Goal: Task Accomplishment & Management: Complete application form

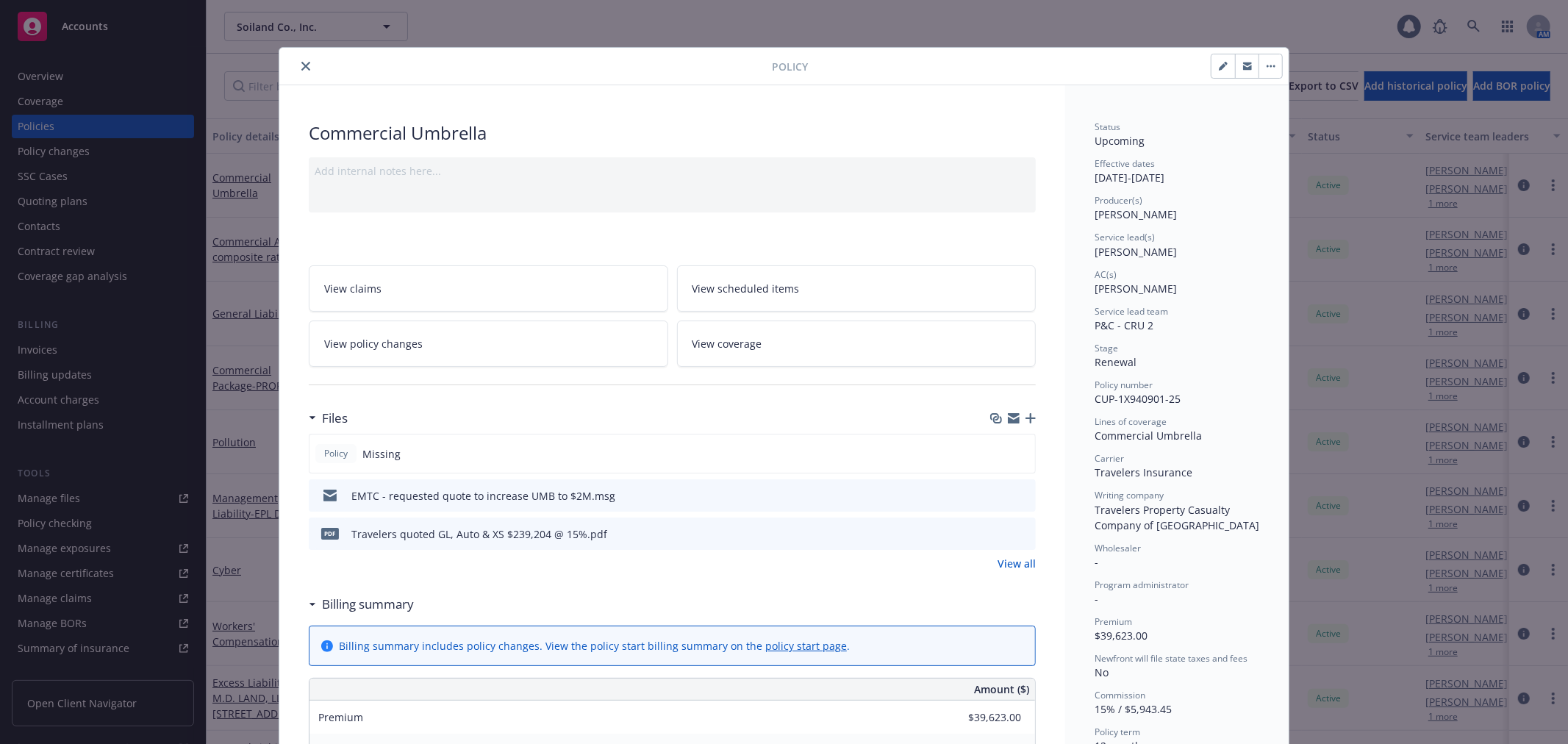
click at [1009, 416] on icon "button" at bounding box center [1013, 415] width 12 height 6
click at [303, 67] on icon "close" at bounding box center [305, 65] width 8 height 8
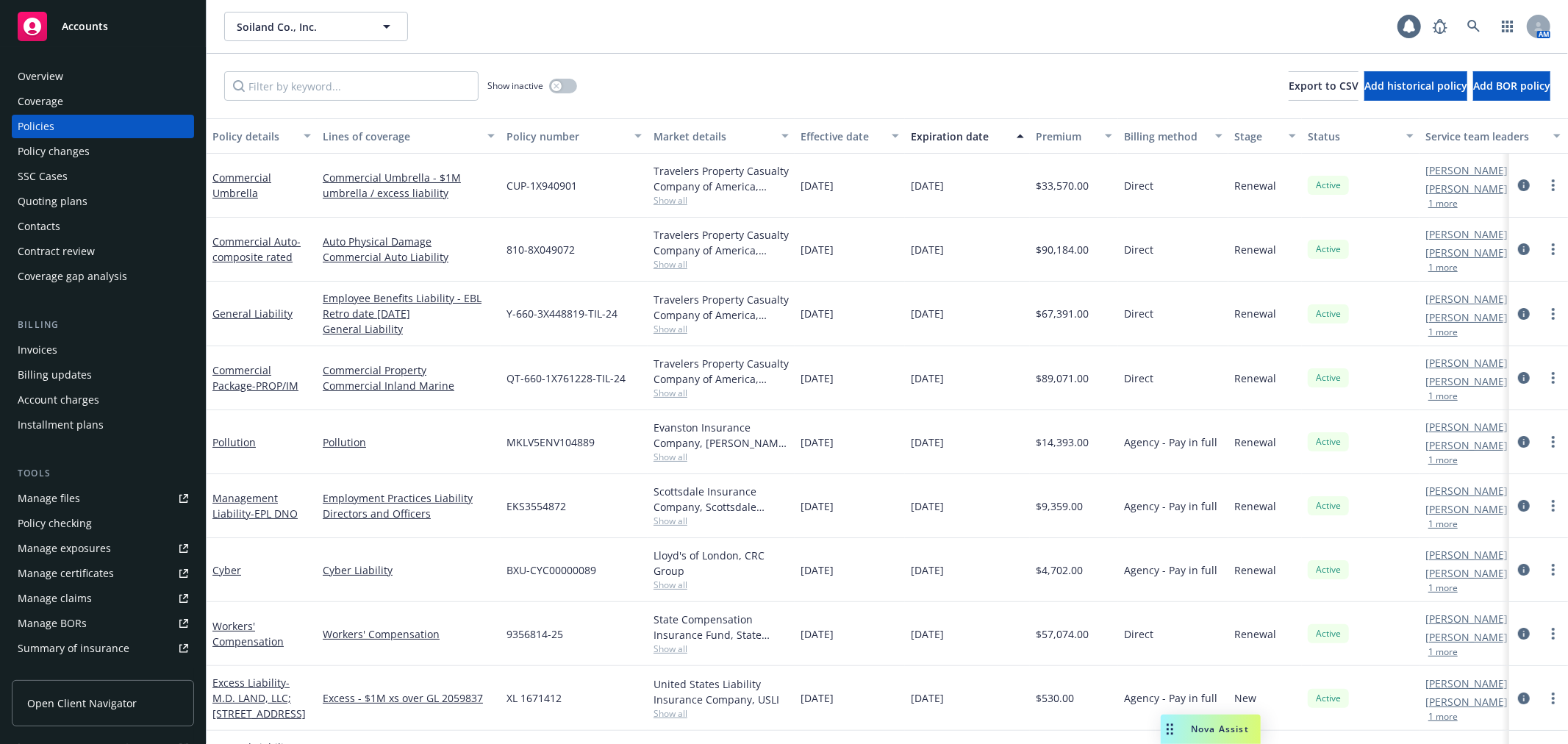
click at [112, 144] on div "Policy changes" at bounding box center [103, 151] width 171 height 23
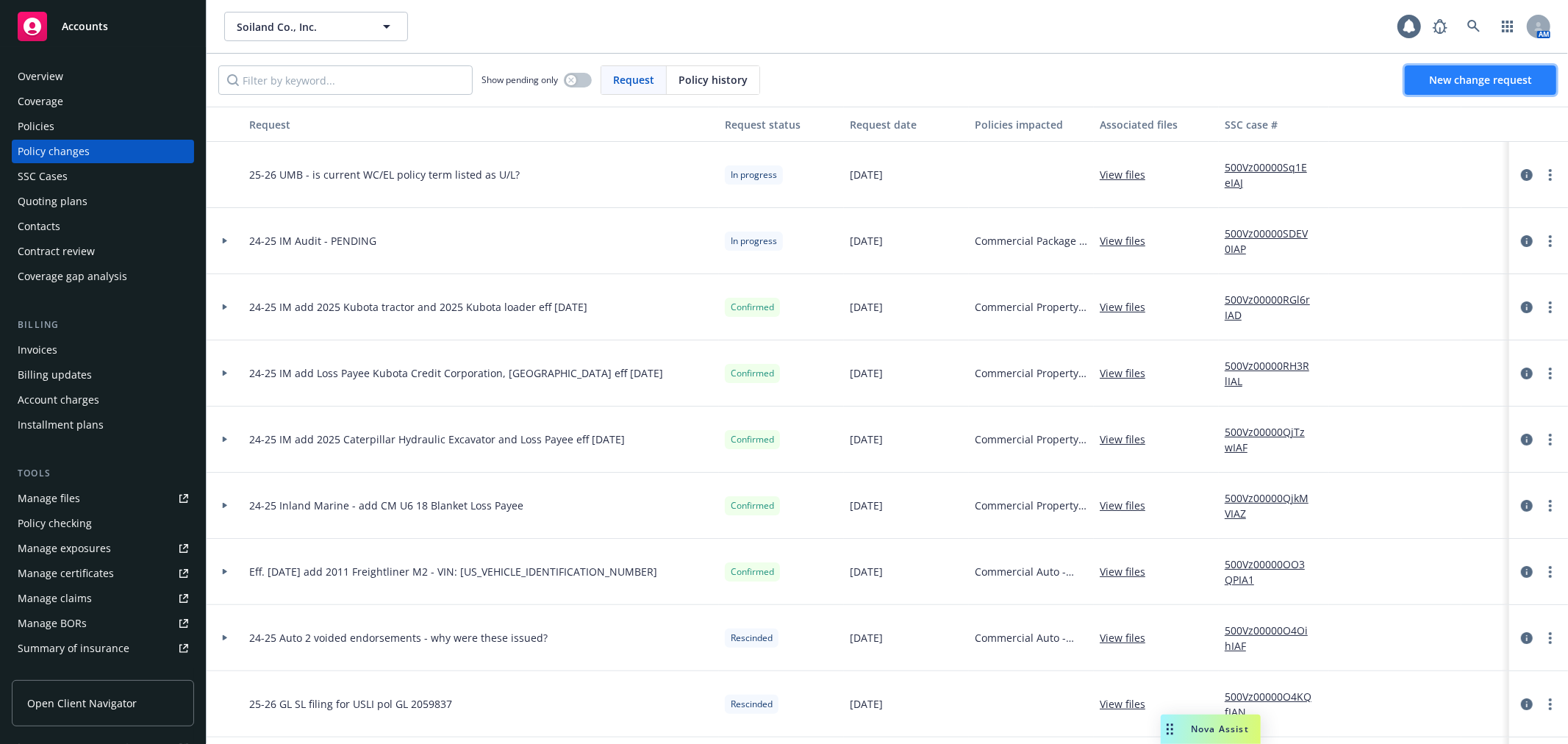
click at [1461, 77] on span "New change request" at bounding box center [1481, 79] width 103 height 14
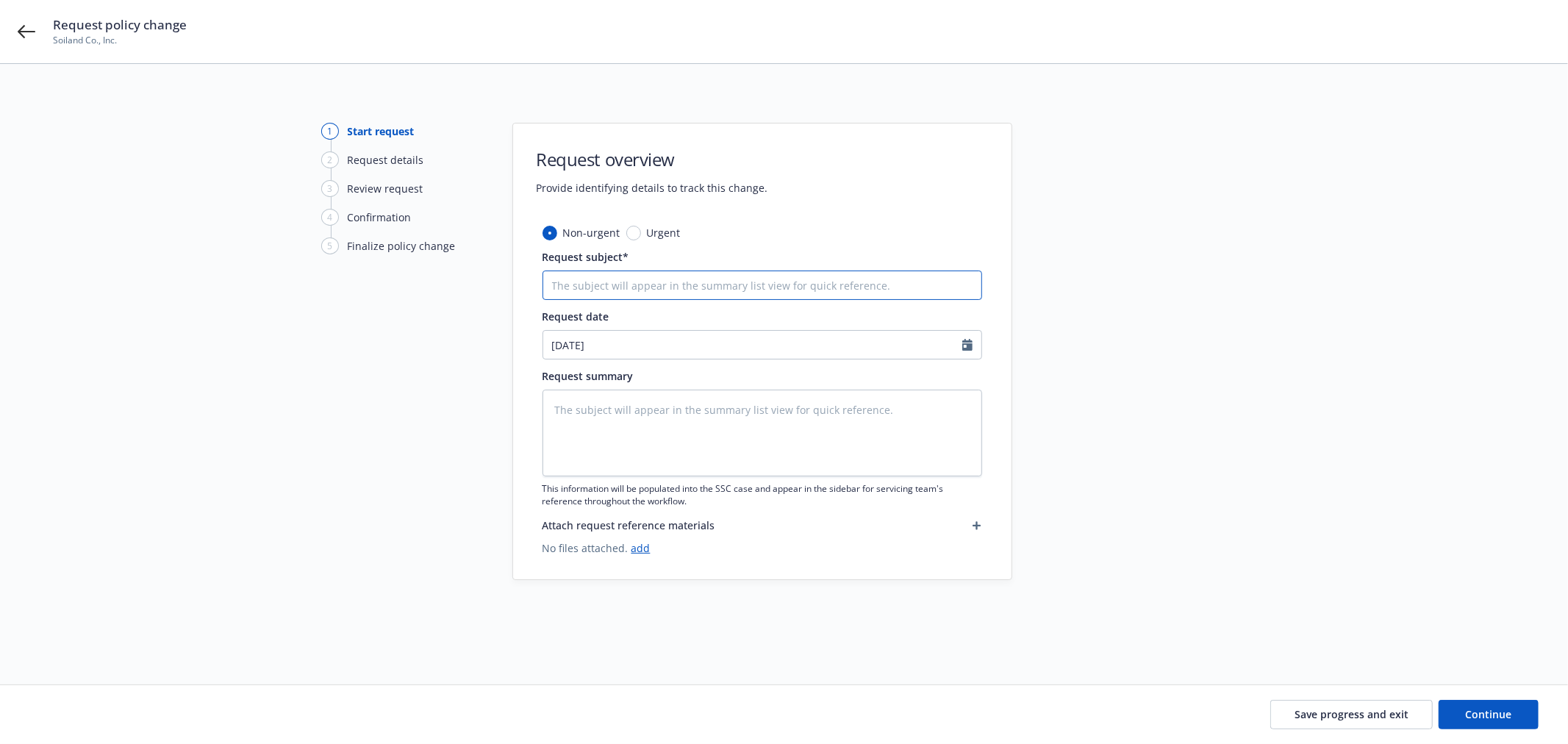
click at [726, 284] on input "Request subject*" at bounding box center [762, 285] width 440 height 29
type textarea "x"
type input "2"
type textarea "x"
type input "25"
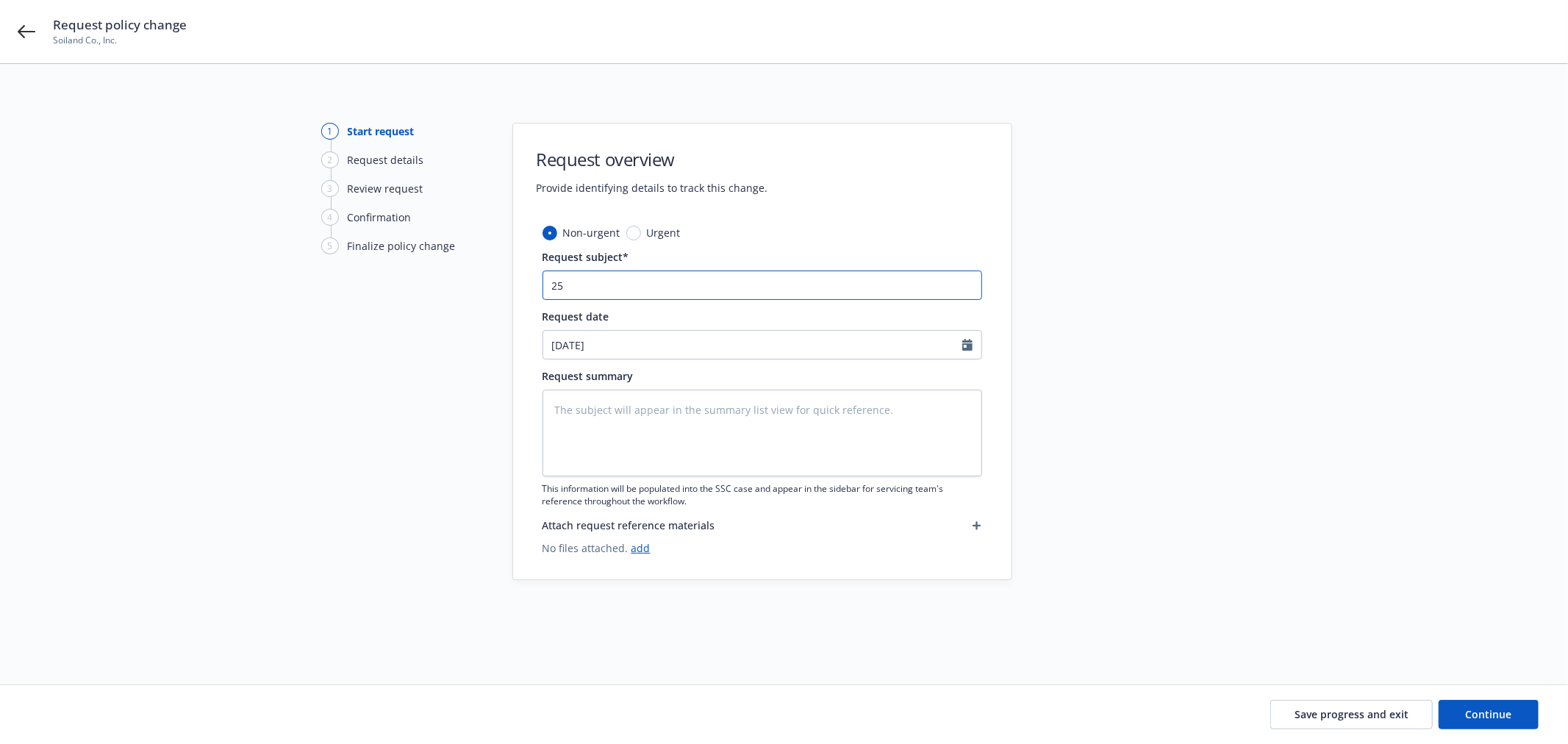
type textarea "x"
type input "25-"
type textarea "x"
type input "25-2"
type textarea "x"
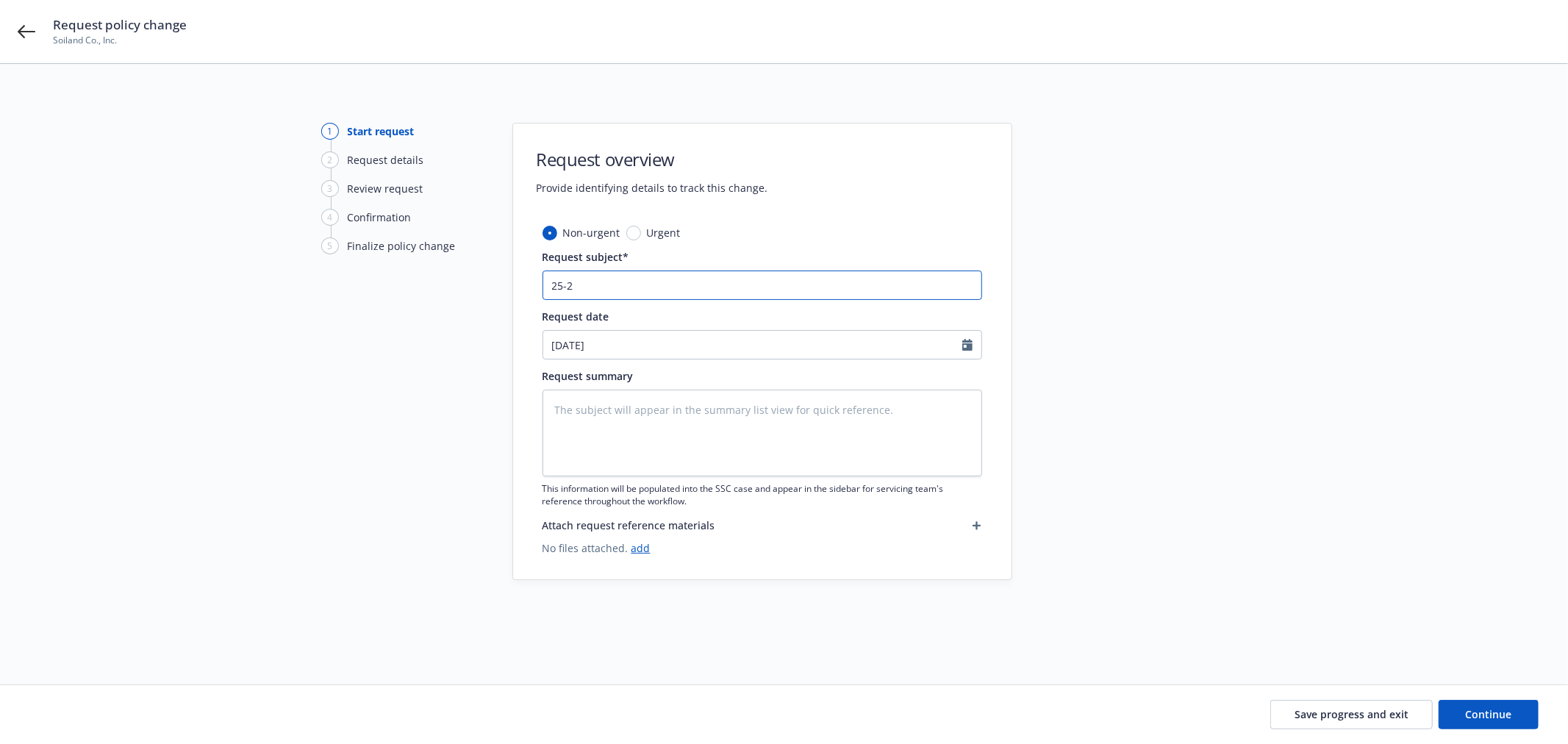
type input "25-26"
type textarea "x"
type input "25-26"
type textarea "x"
type input "25-26 U"
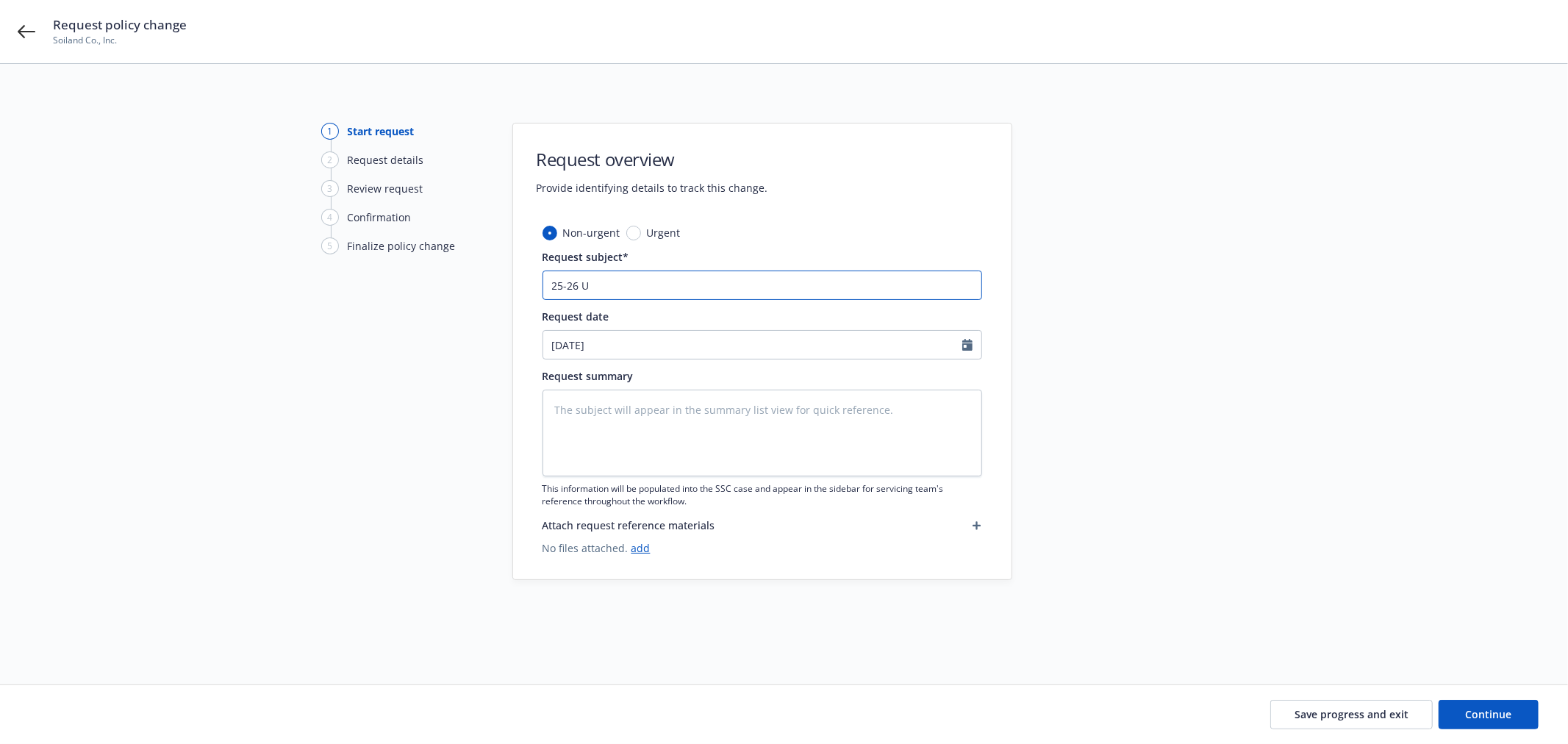
type textarea "x"
type input "25-26 UM"
type textarea "x"
type input "25-26 UMB"
type textarea "x"
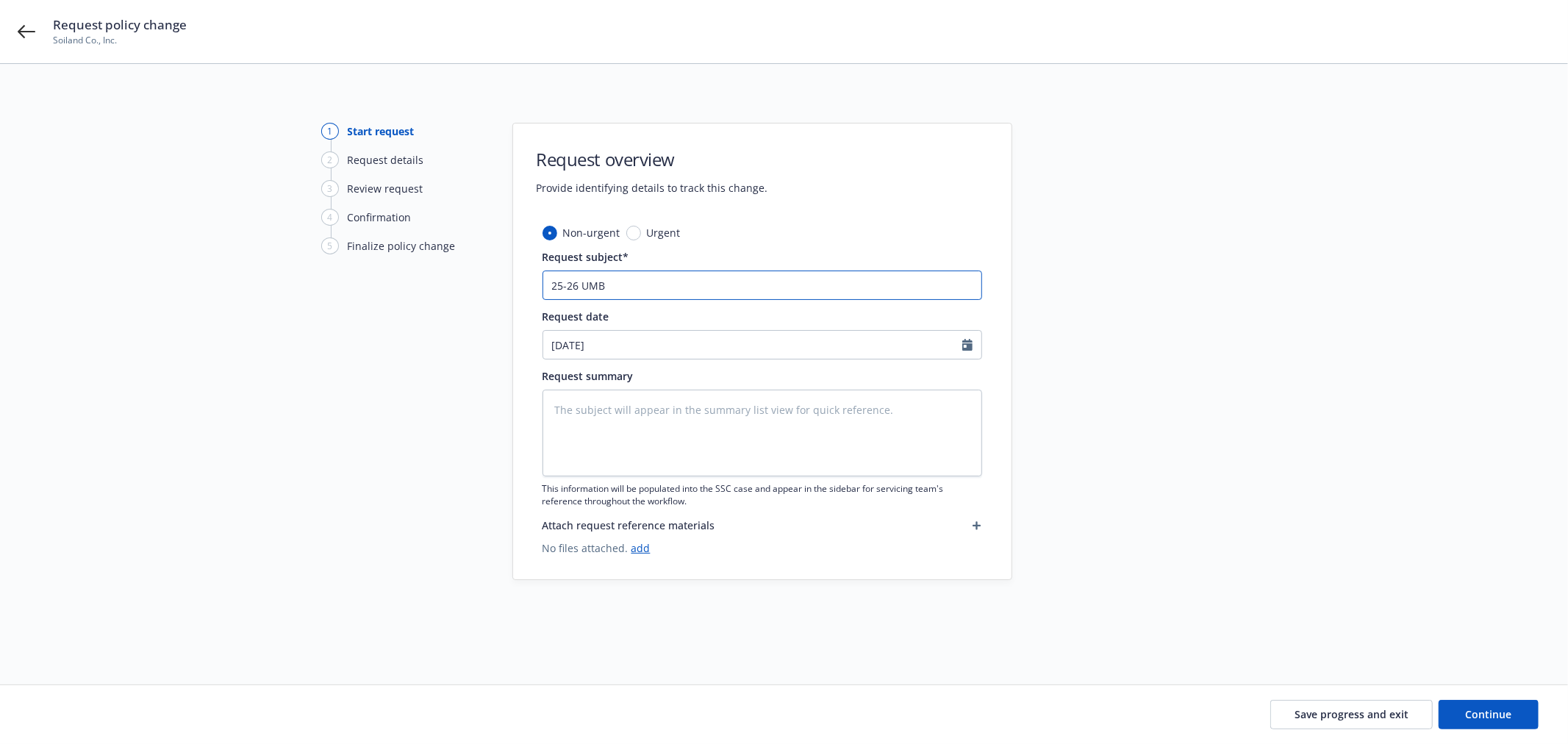
type input "25-26 UMB"
type textarea "x"
type input "25-26 UMB d"
type textarea "x"
type input "25-26 UMB di"
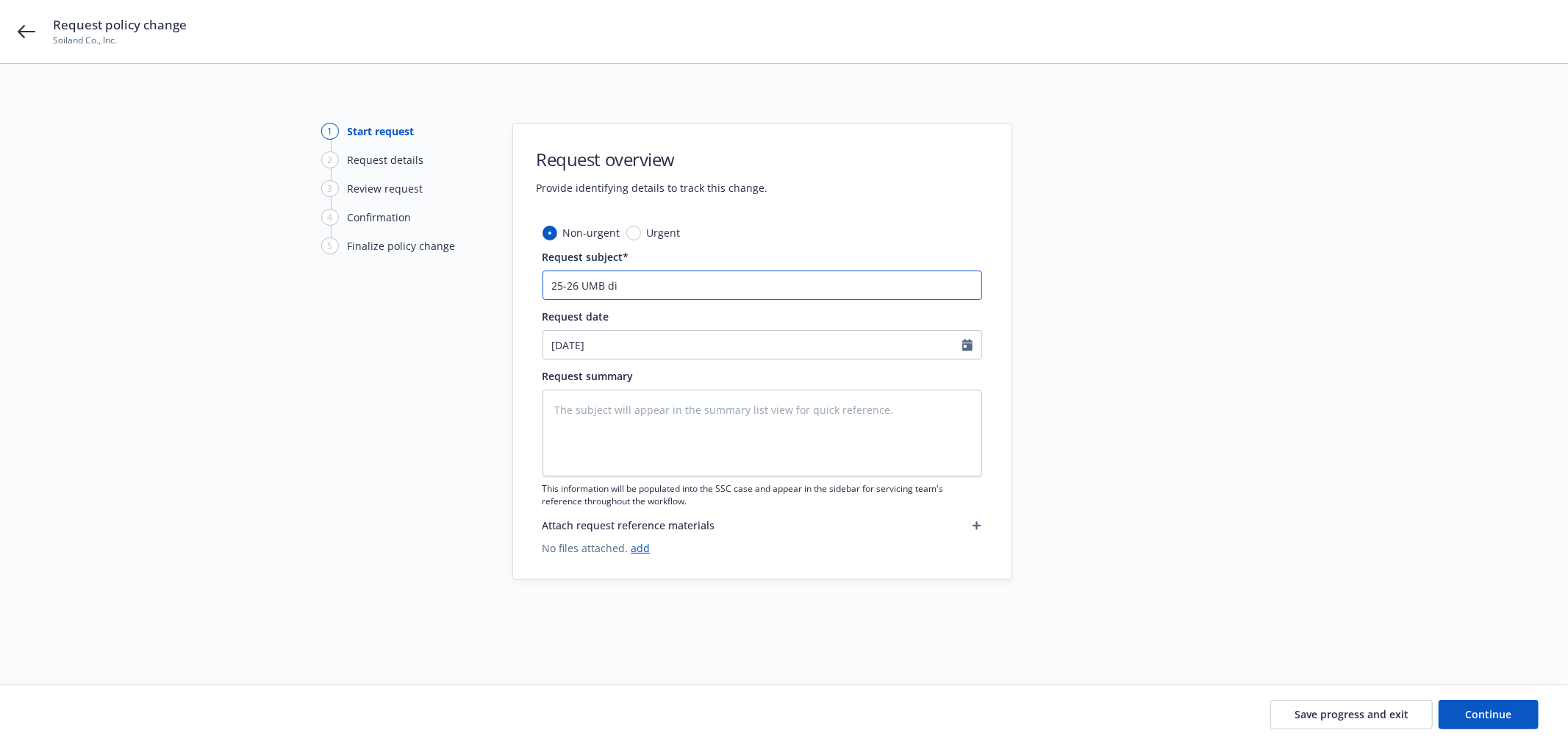
type textarea "x"
type input "25-26 UMB did"
type textarea "x"
type input "25-26 UMB did"
type textarea "x"
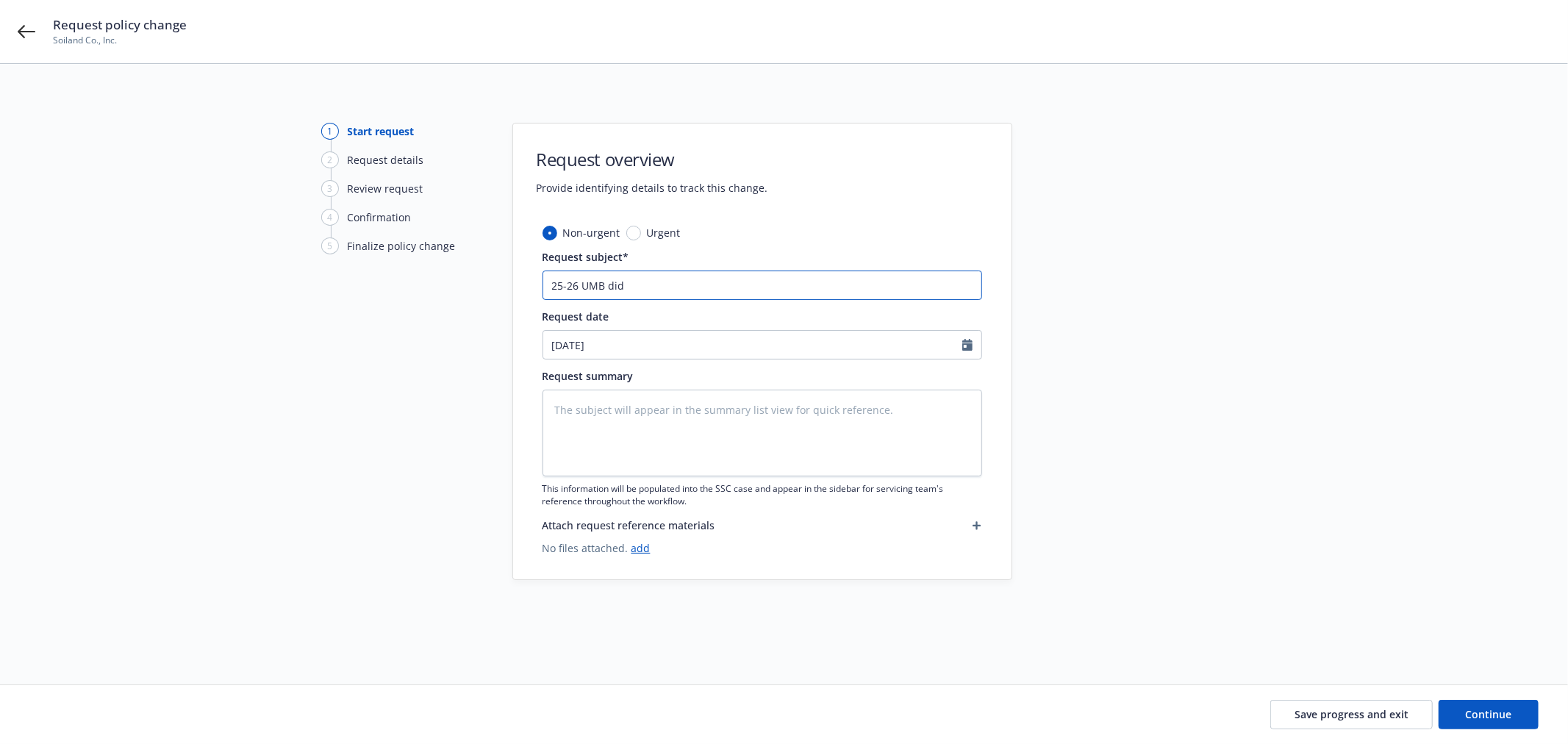
type input "25-26 UMB did I"
type textarea "x"
type input "25-26 UMB did IN"
type textarea "x"
type input "25-26 UMB did INS"
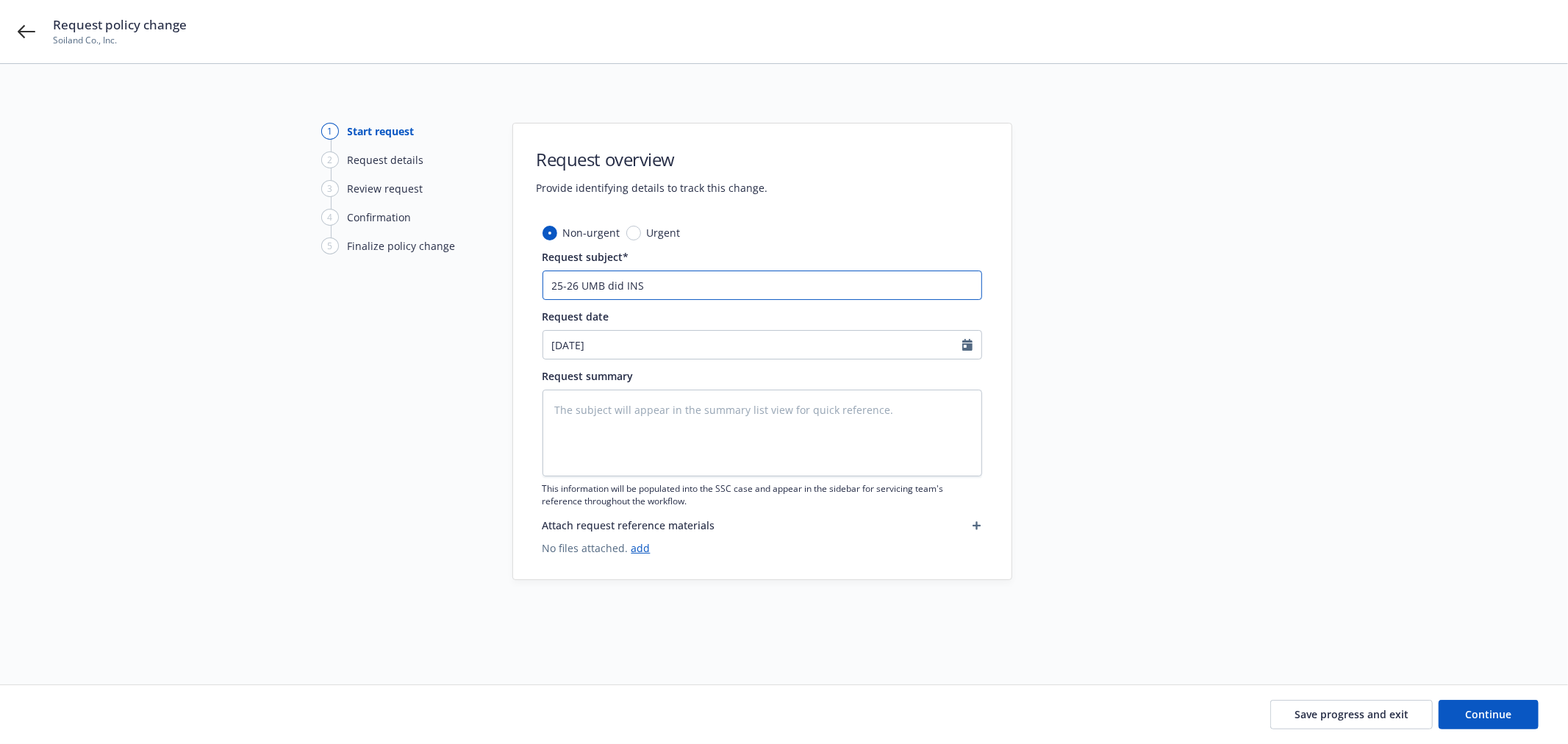
type textarea "x"
type input "25-26 UMB did INSD"
type textarea "x"
type input "25-26 UMB did INSD"
type textarea "x"
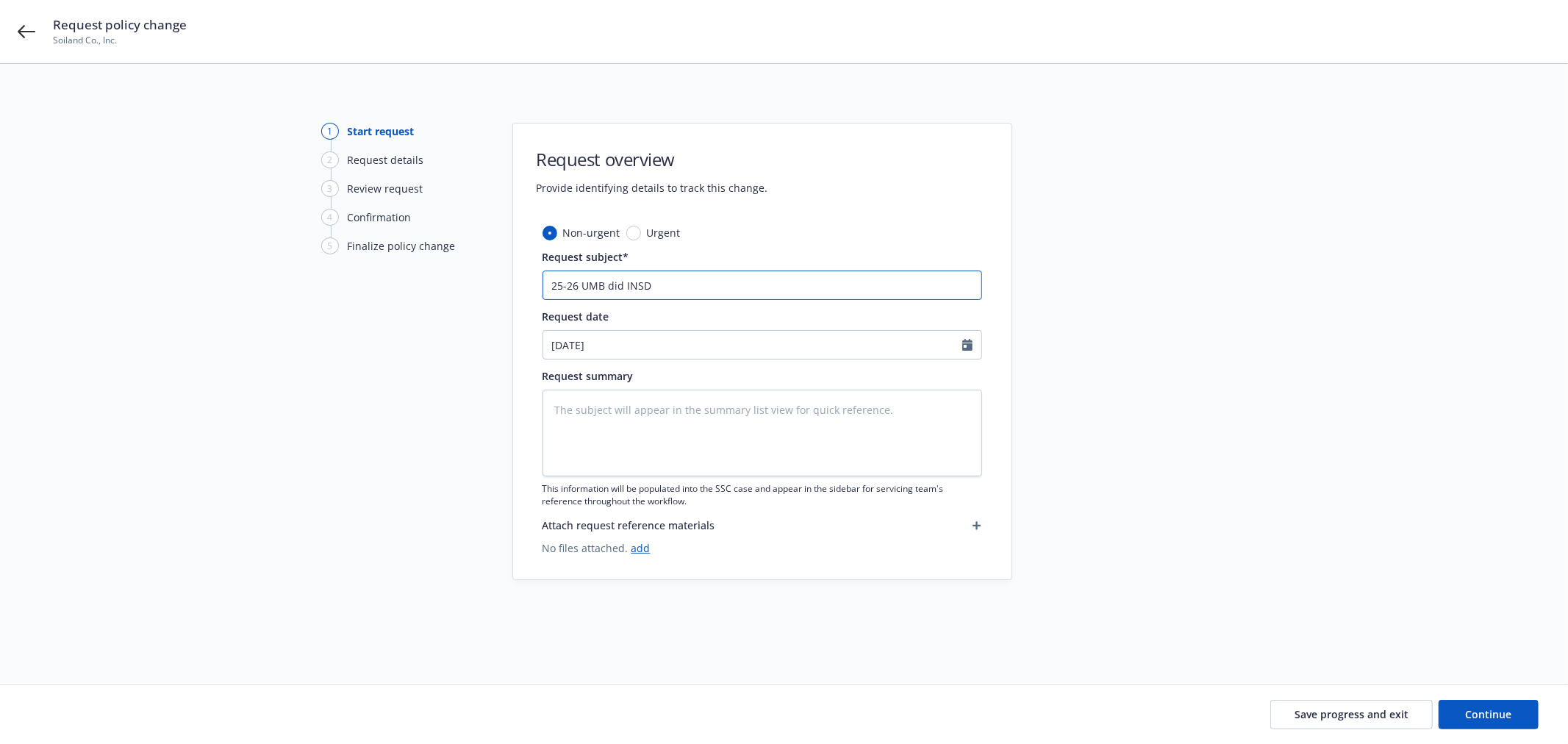
type input "25-26 UMB did INSD s"
type textarea "x"
type input "25-26 UMB did INSD"
type textarea "x"
type input "25-26 UMB did INSD s"
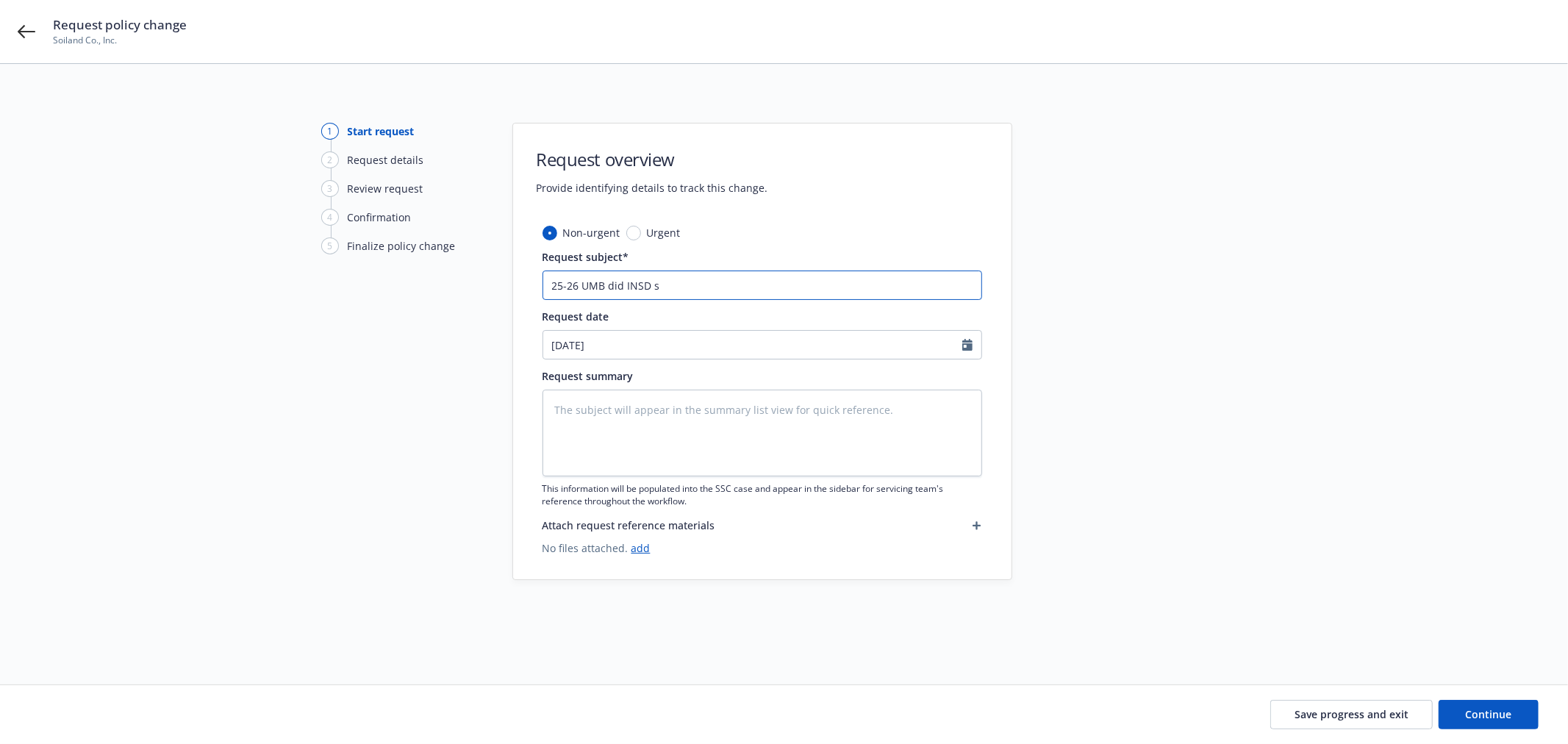
type textarea "x"
type input "25-26 UMB did INSD se"
type textarea "x"
type input "25-26 UMB did INSD sel"
type textarea "x"
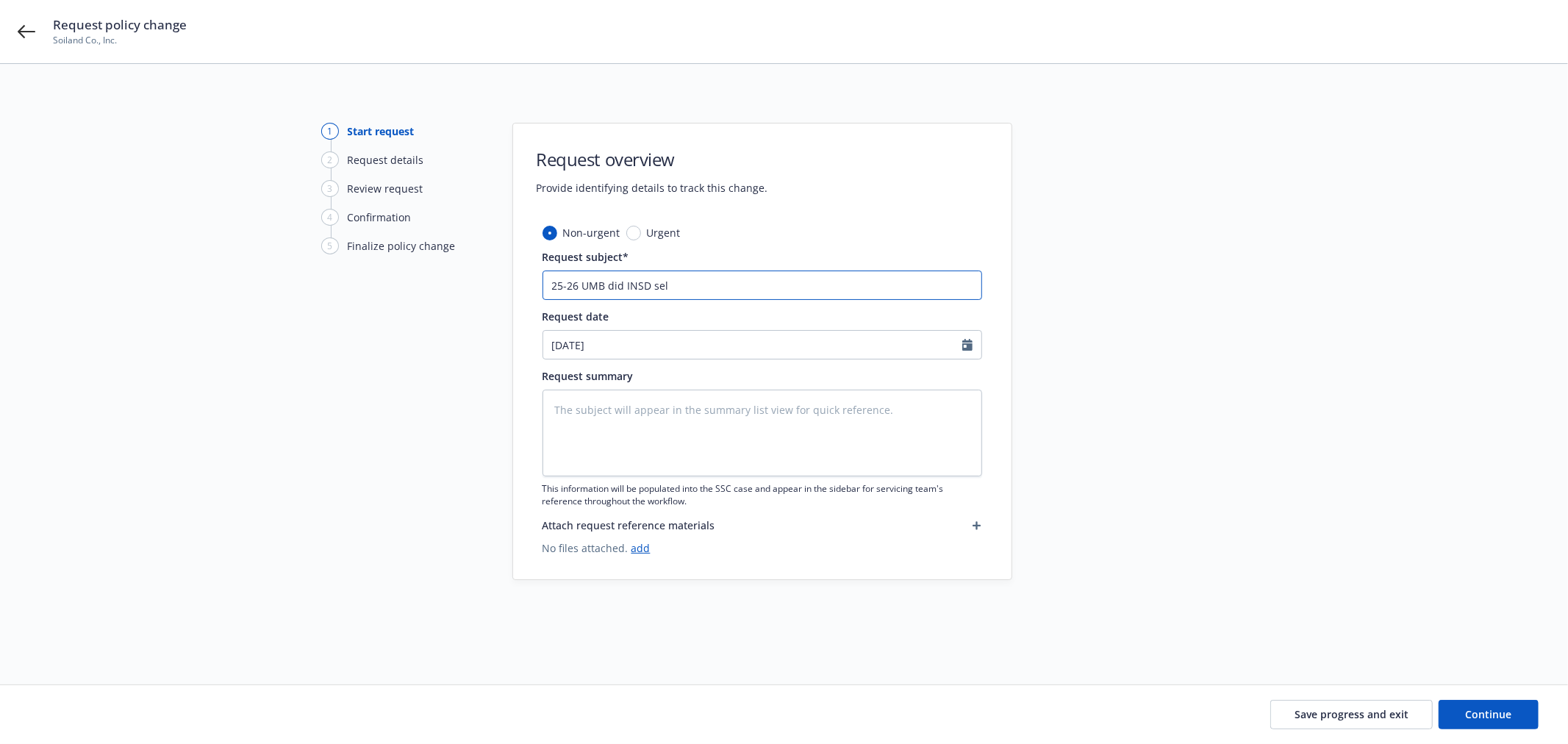
type input "25-26 UMB did INSD sele"
type textarea "x"
type input "25-26 UMB did INSD selec"
type textarea "x"
type input "25-26 UMB did INSD select"
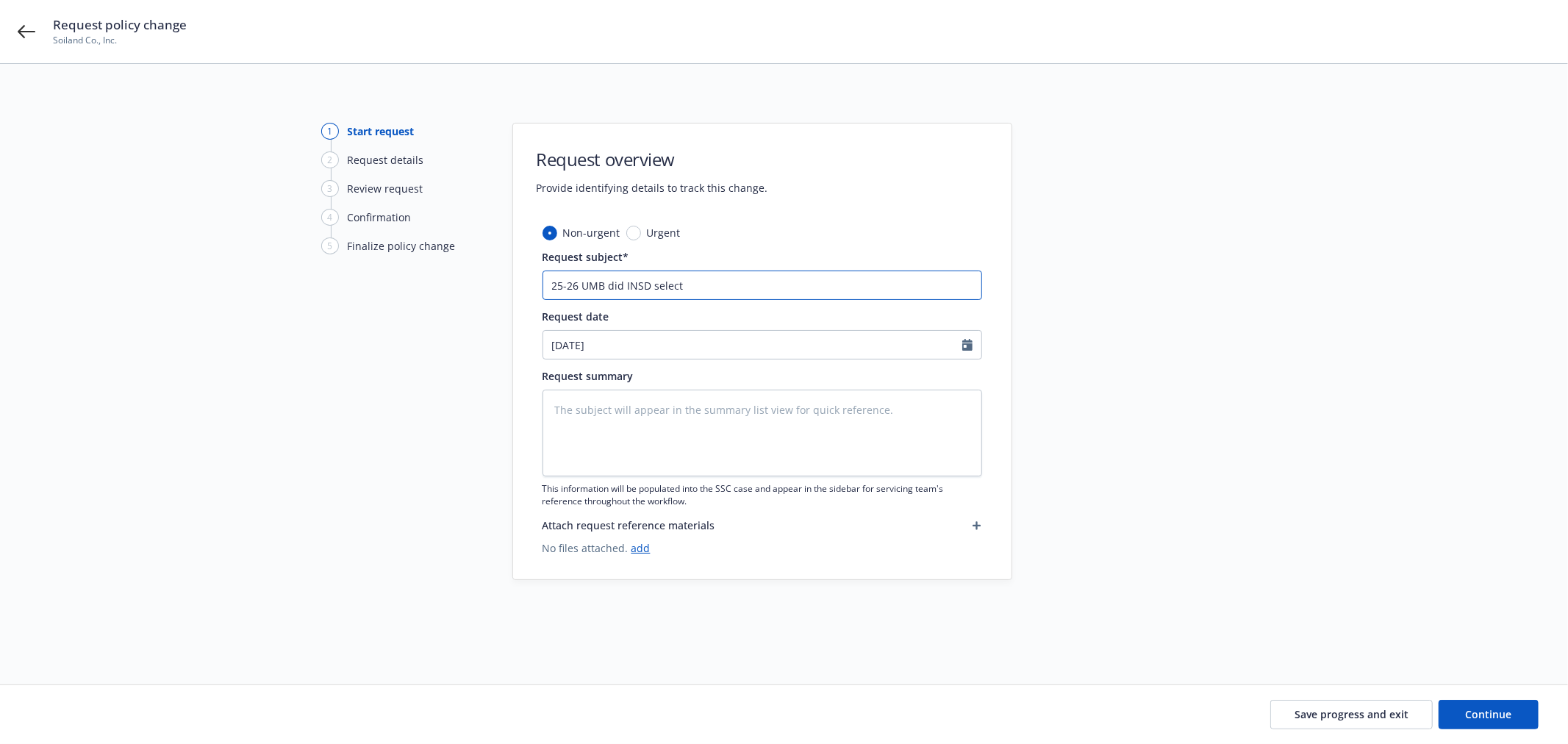
type textarea "x"
type input "25-26 UMB did INSD select"
type textarea "x"
type input "25-26 UMB did INSD select $"
type textarea "x"
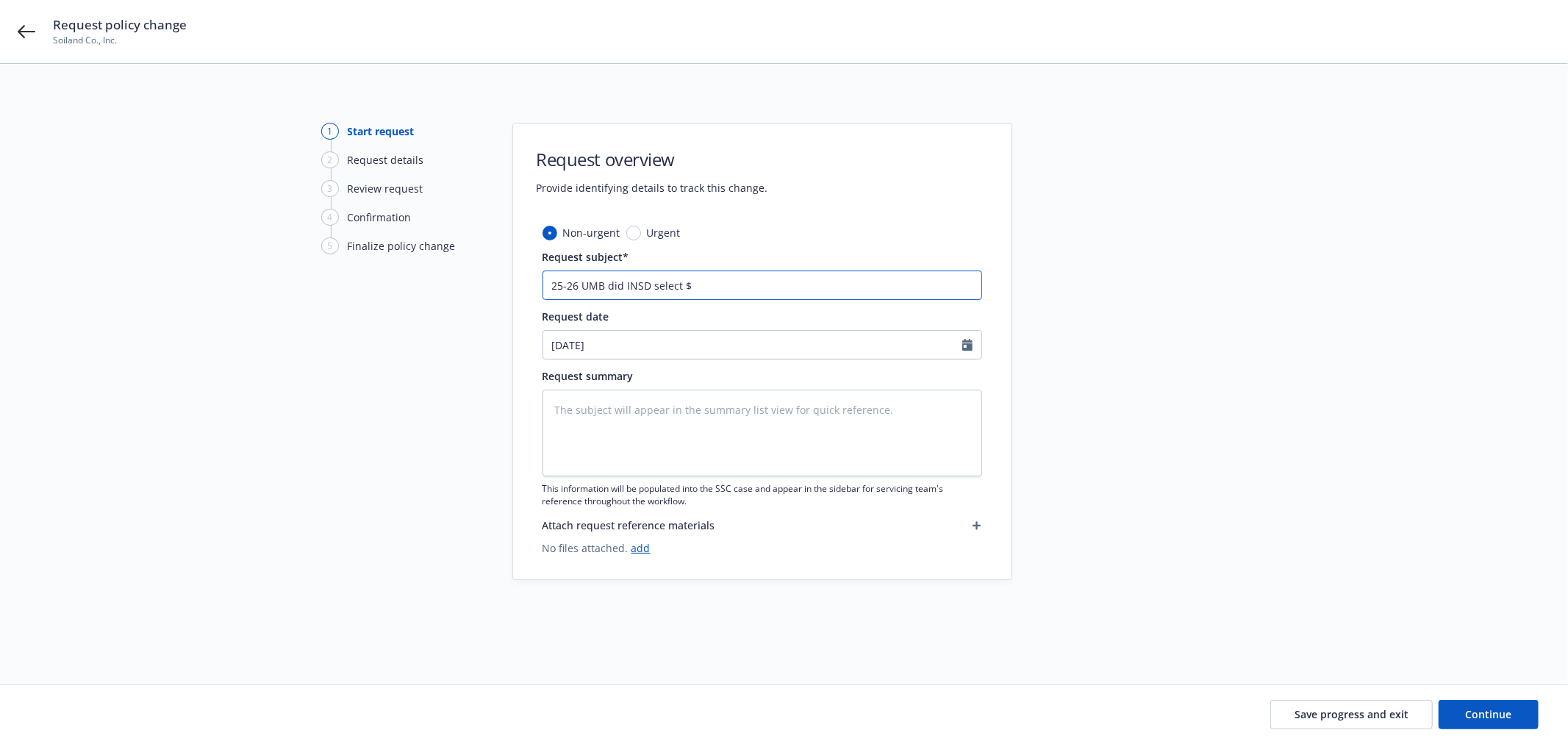
type input "25-26 UMB did INSD select $1"
type textarea "x"
type input "25-26 UMB did INSD select $1M"
type textarea "x"
type input "25-26 UMB did INSD select $1M"
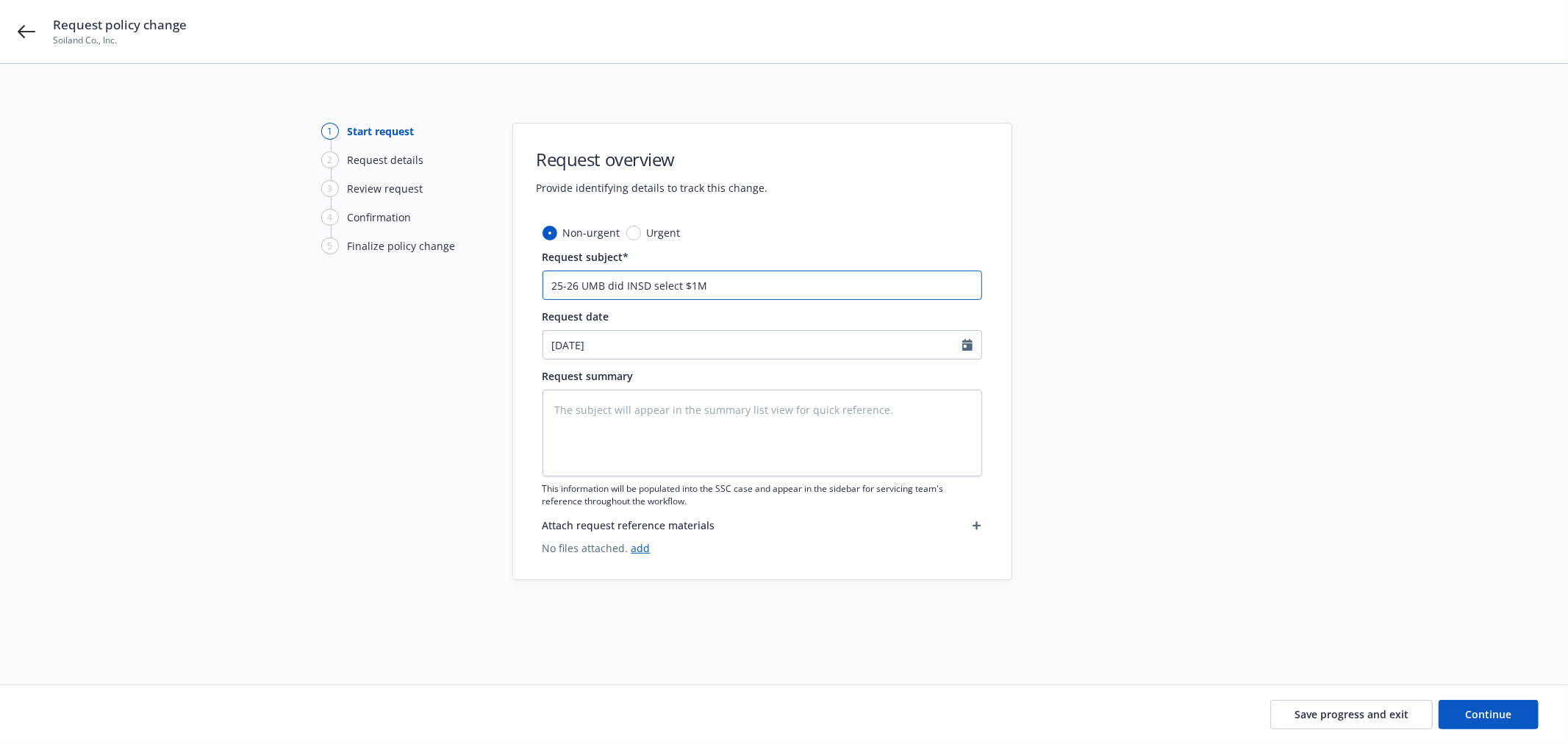
type textarea "x"
type input "25-26 UMB did INSD select $1M o"
type textarea "x"
type input "25-26 UMB did INSD select $1M or"
type textarea "x"
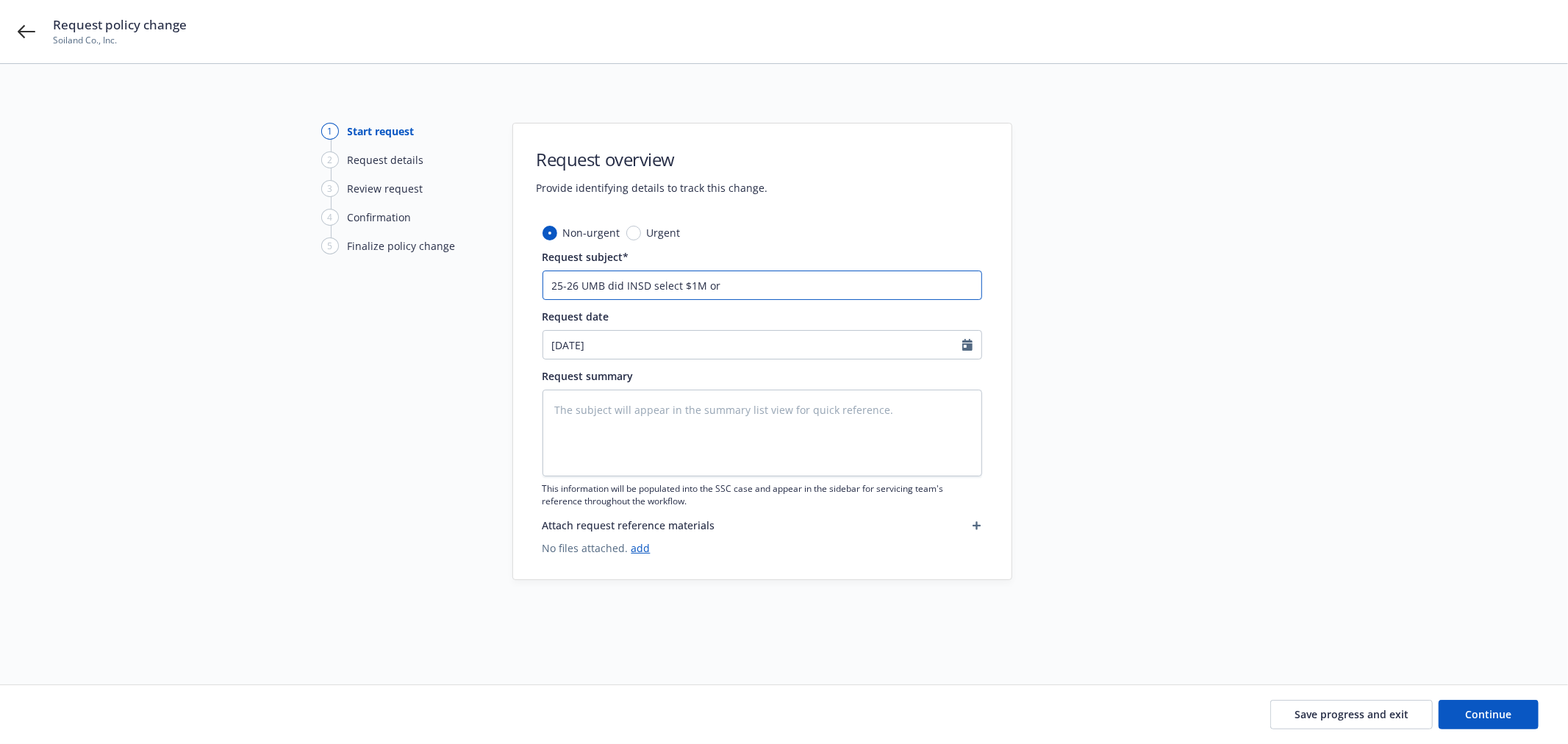
type input "25-26 UMB did INSD select $1M or"
type textarea "x"
type input "25-26 UMB did INSD select $1M or $"
type textarea "x"
type input "25-26 UMB did INSD select $1M or $2"
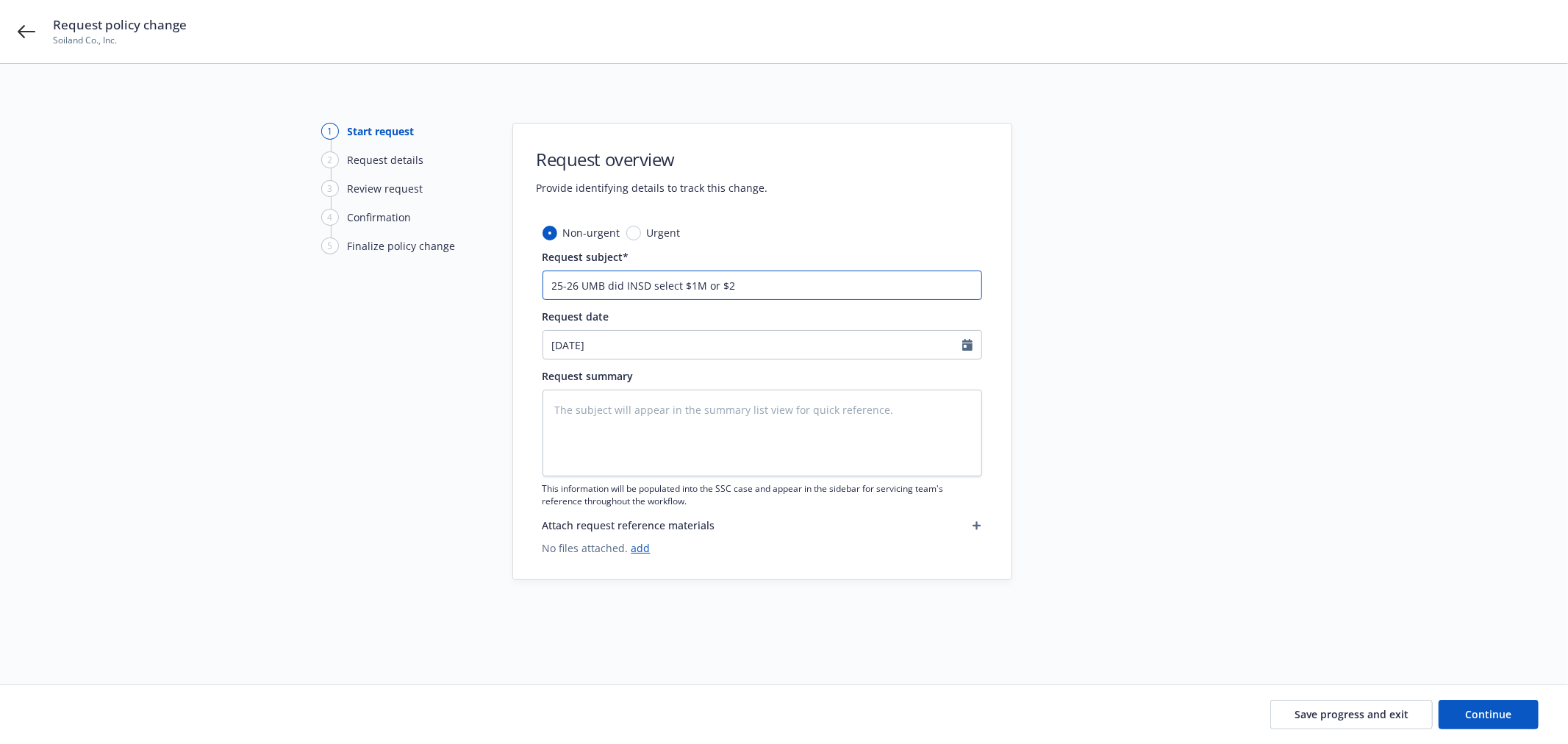
type textarea "x"
type input "25-26 UMB did INSD select $1M or $2M"
type textarea "x"
type input "25-26 UMB did INSD select $1M or $2M"
type textarea "x"
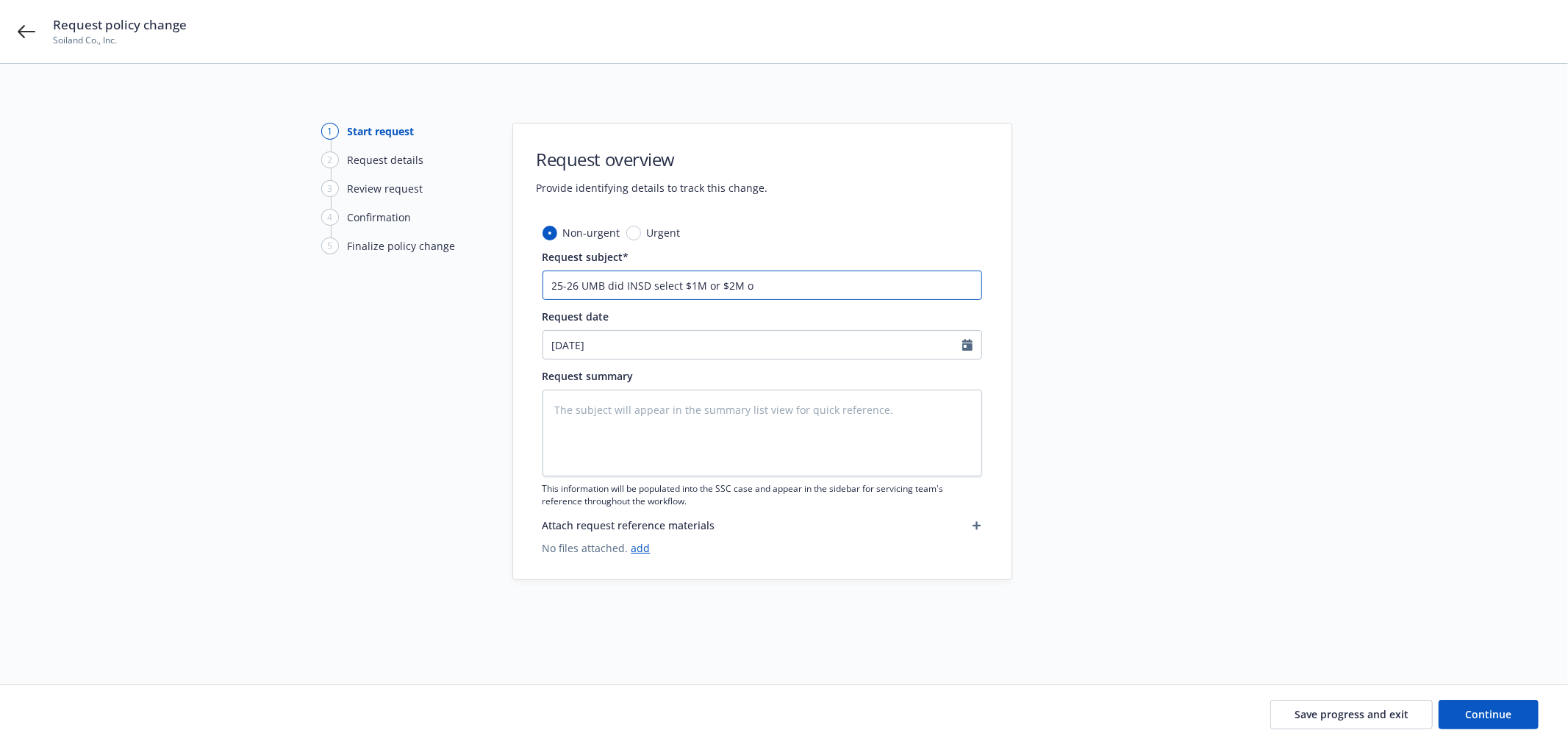
type input "25-26 UMB did INSD select $1M or $2M oo"
type textarea "x"
type input "25-26 UMB did INSD select $1M or $2M oop"
type textarea "x"
type input "25-26 UMB did INSD select $1M or $2M oo"
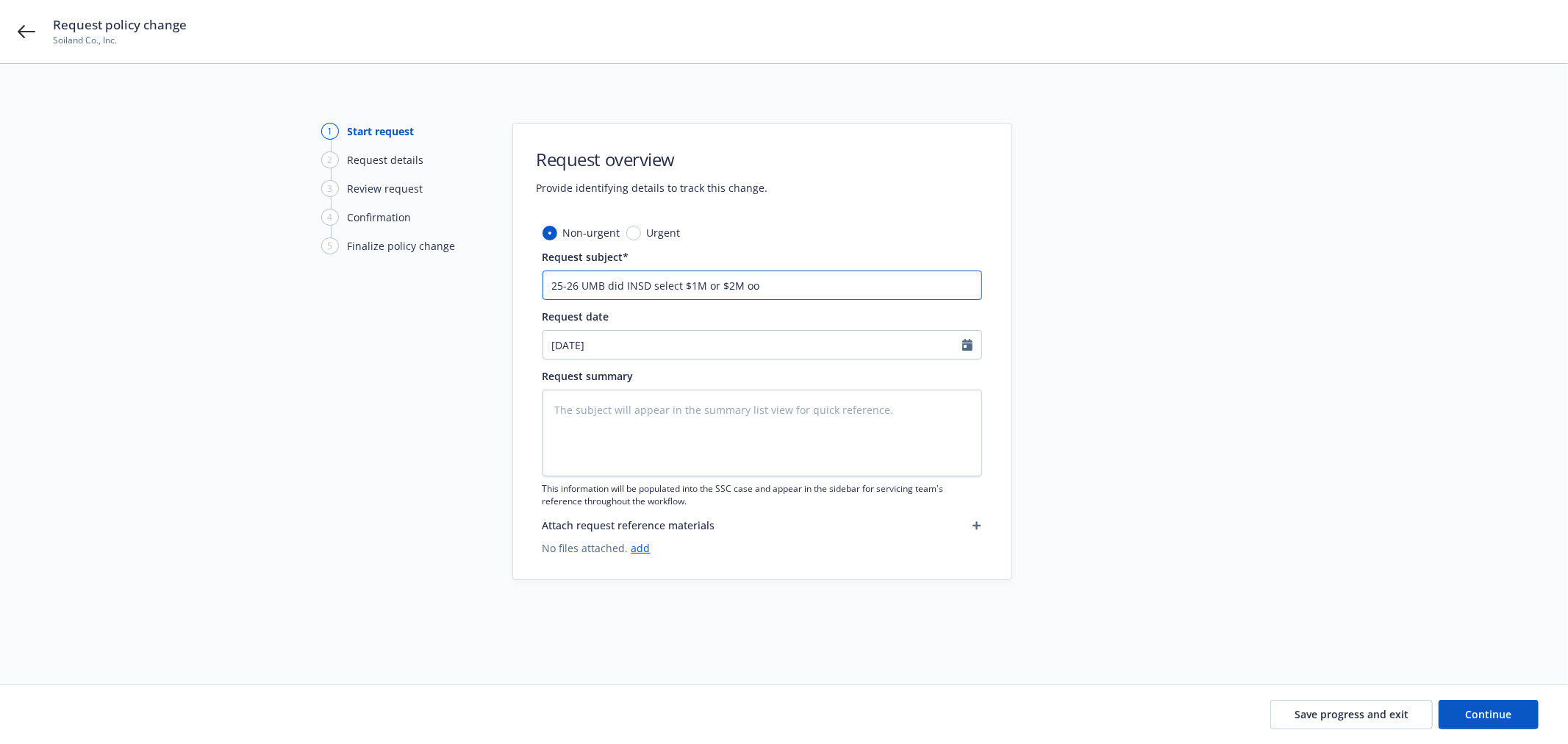
type textarea "x"
type input "25-26 UMB did INSD select $1M or $2M o"
type textarea "x"
type input "25-26 UMB did INSD select $1M or $2M op"
type textarea "x"
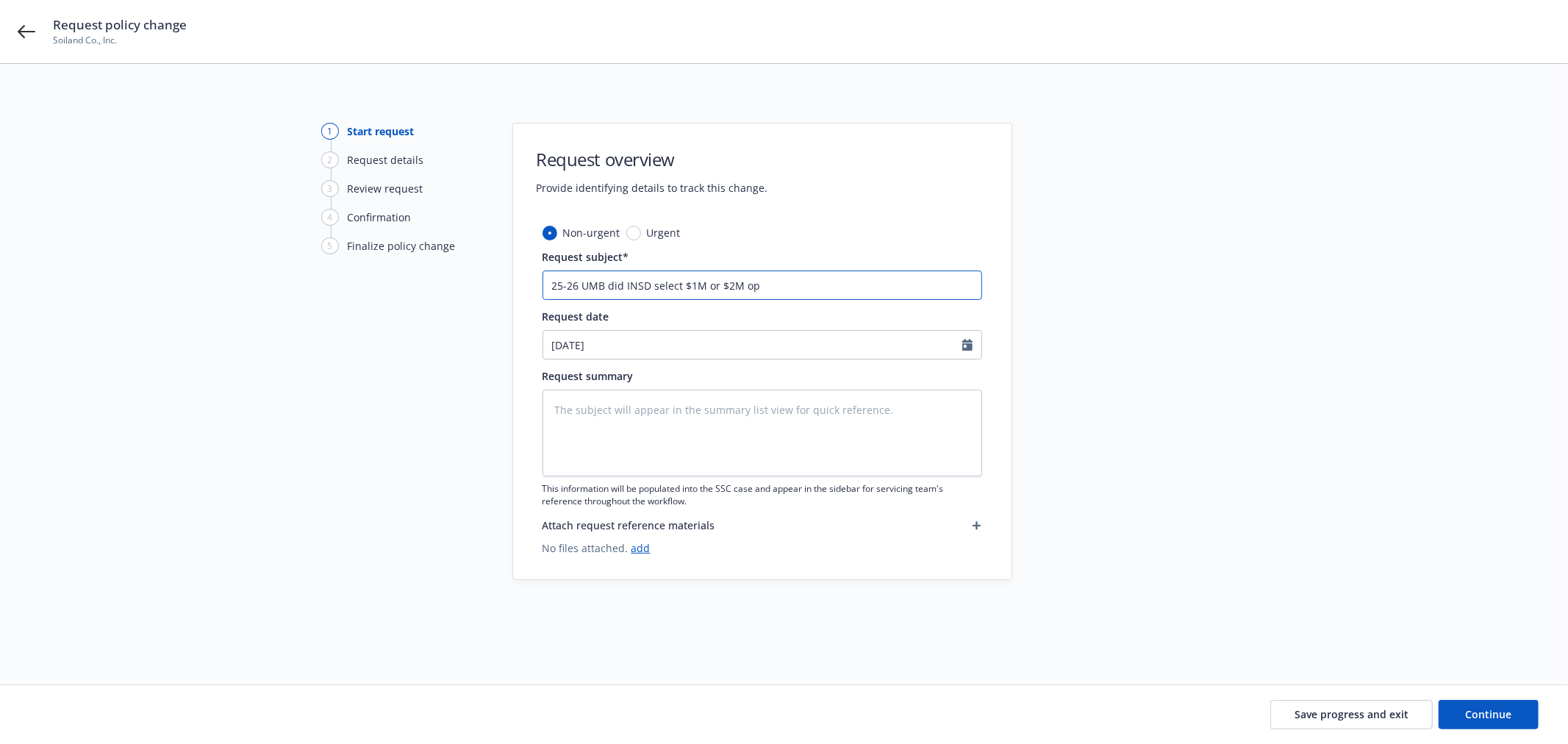
type input "25-26 UMB did INSD select $1M or $2M opt"
type textarea "x"
type input "25-26 UMB did INSD select $1M or $2M opti"
type textarea "x"
type input "25-26 UMB did INSD select $1M or $2M optio"
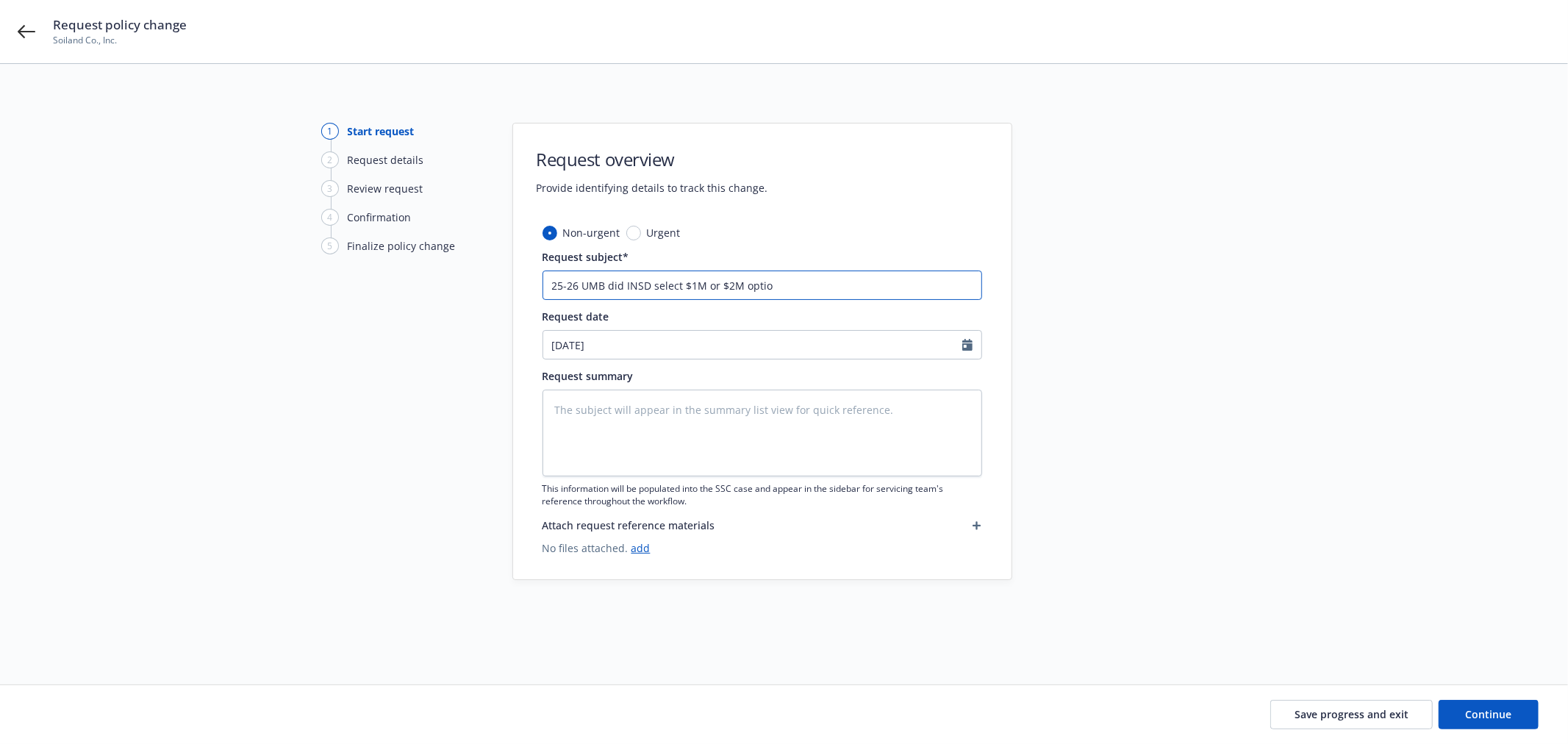
type textarea "x"
type input "25-26 UMB did INSD select $1M or $2M option"
type textarea "x"
type input "25-26 UMB did INSD select $1M or $2M option?"
click at [703, 422] on textarea at bounding box center [762, 432] width 440 height 87
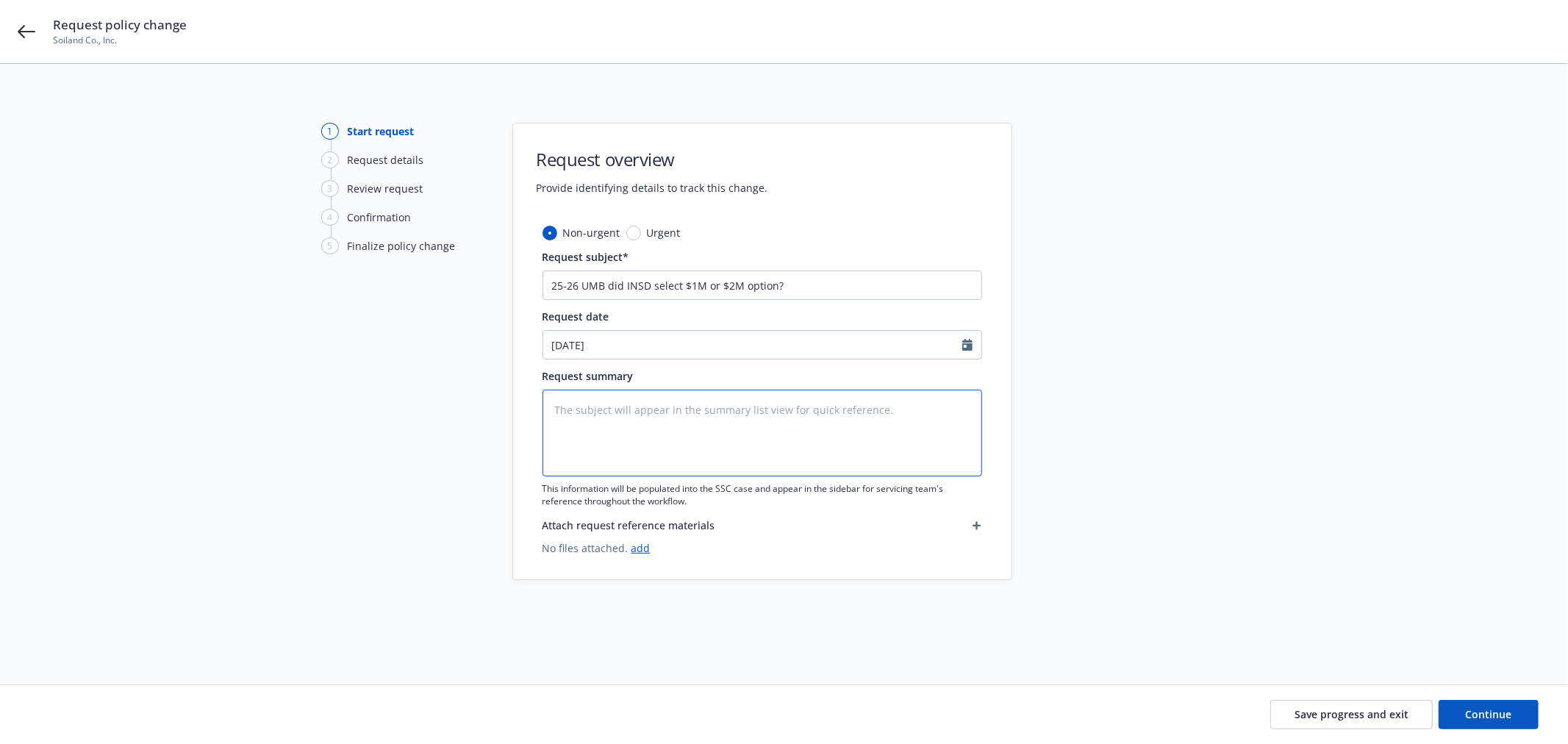
paste textarea "25-26 UMB did INSD select $1M or $2M option?"
type textarea "x"
type textarea "25-26 UMB did INSD select $1M or $2M option?"
click at [1499, 719] on span "Continue" at bounding box center [1490, 713] width 47 height 14
type textarea "x"
